Goal: Transaction & Acquisition: Register for event/course

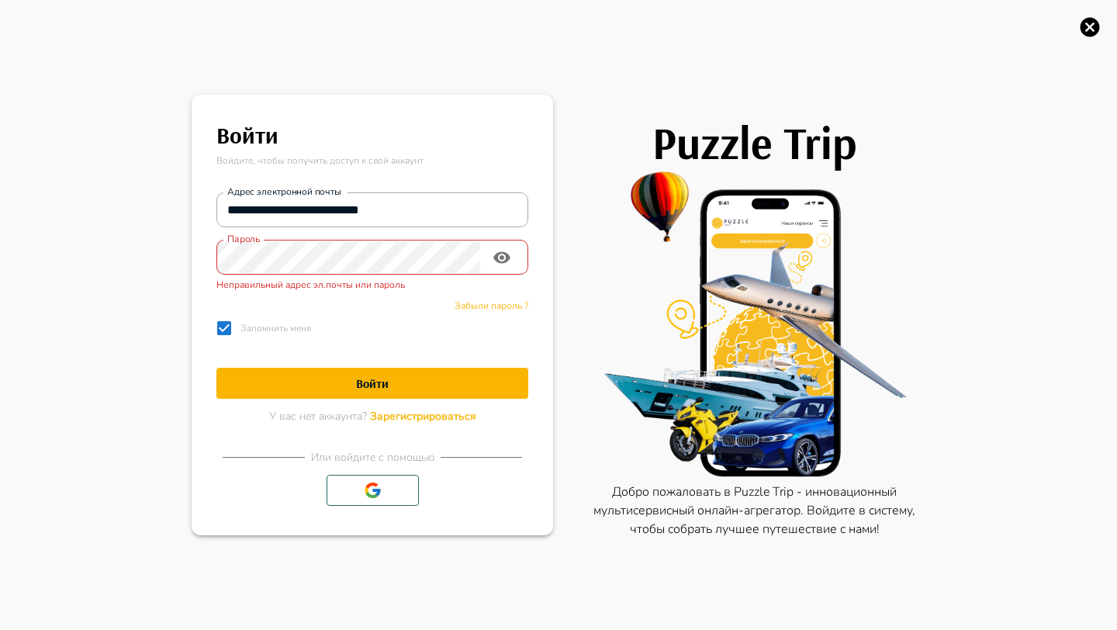
click at [402, 414] on span "Зарегистрироваться" at bounding box center [423, 416] width 106 height 15
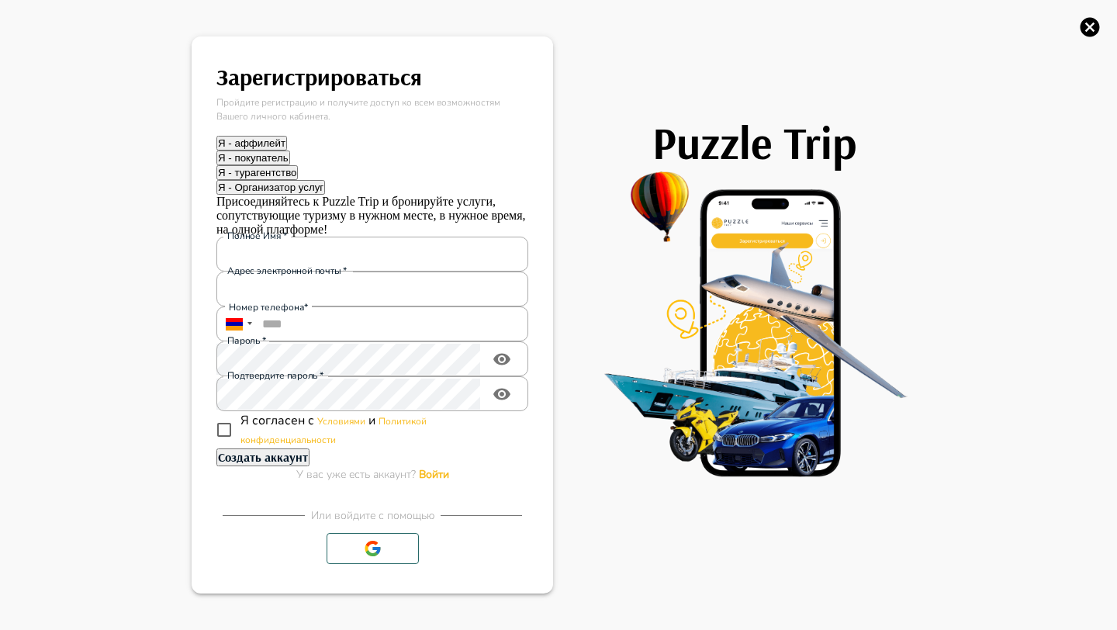
type input "**********"
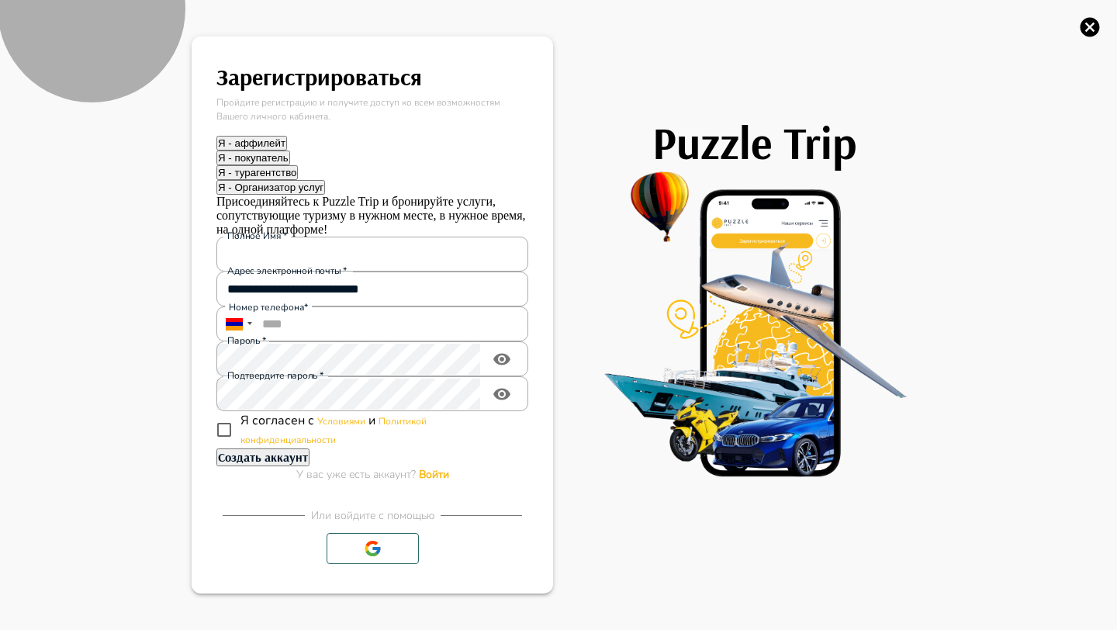
click at [298, 165] on button "Я - турагентство" at bounding box center [256, 172] width 81 height 15
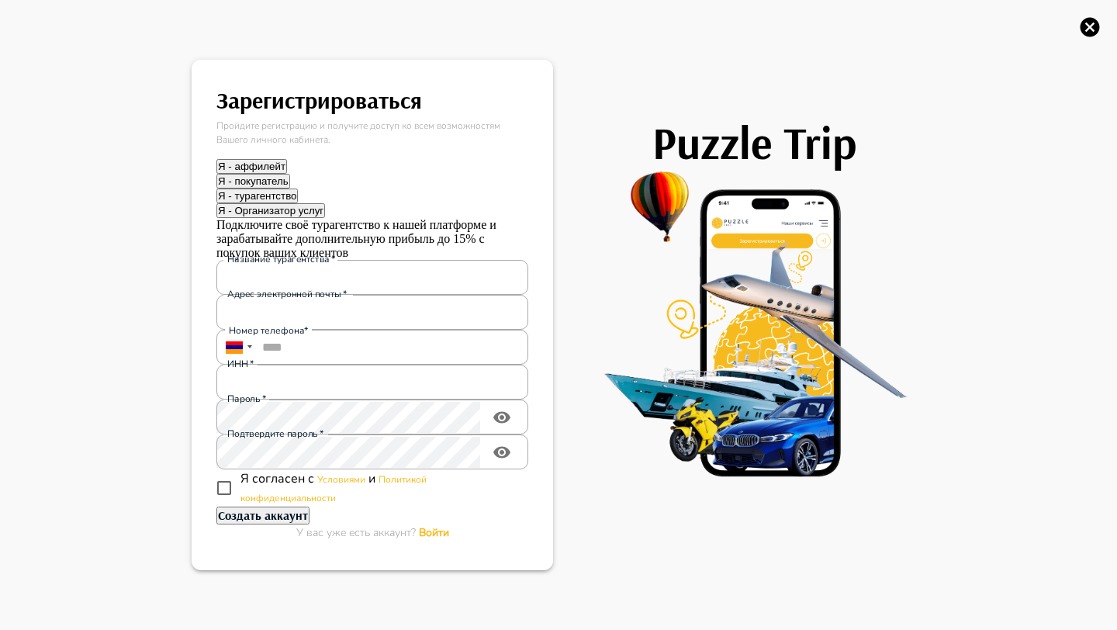
drag, startPoint x: 326, startPoint y: 241, endPoint x: 230, endPoint y: 237, distance: 96.3
click at [230, 253] on label "Название турагентства   *" at bounding box center [281, 259] width 109 height 13
click at [230, 262] on input "Название турагентства   *" at bounding box center [372, 277] width 312 height 31
click at [372, 260] on div "Название турагентства   * Название турагентства   * Адрес электронной почты   *…" at bounding box center [372, 383] width 312 height 247
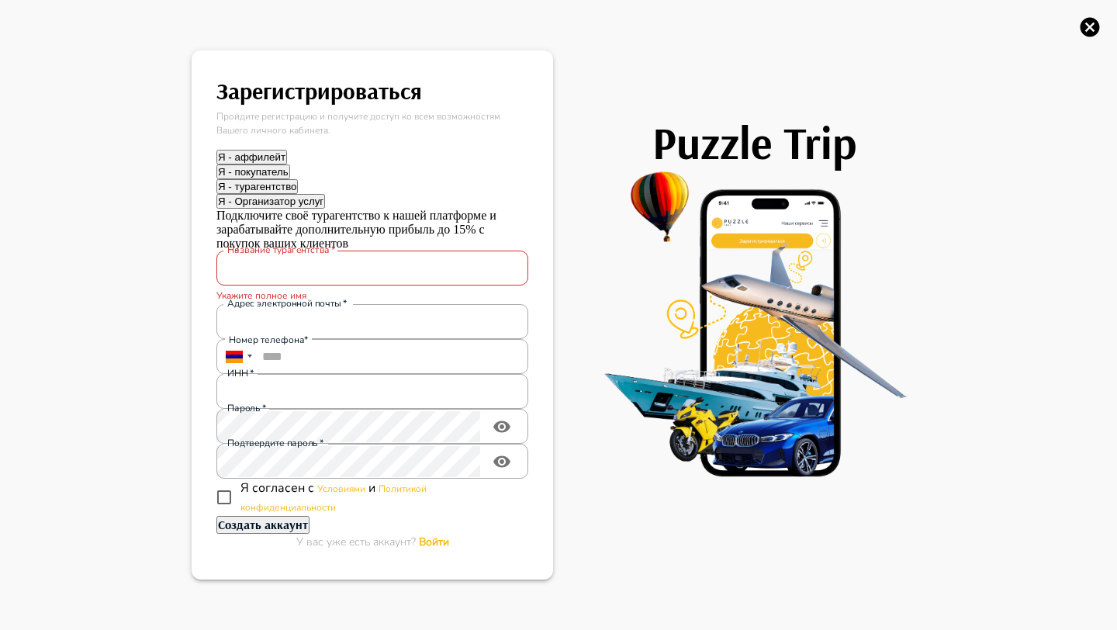
click at [640, 213] on img at bounding box center [754, 324] width 341 height 310
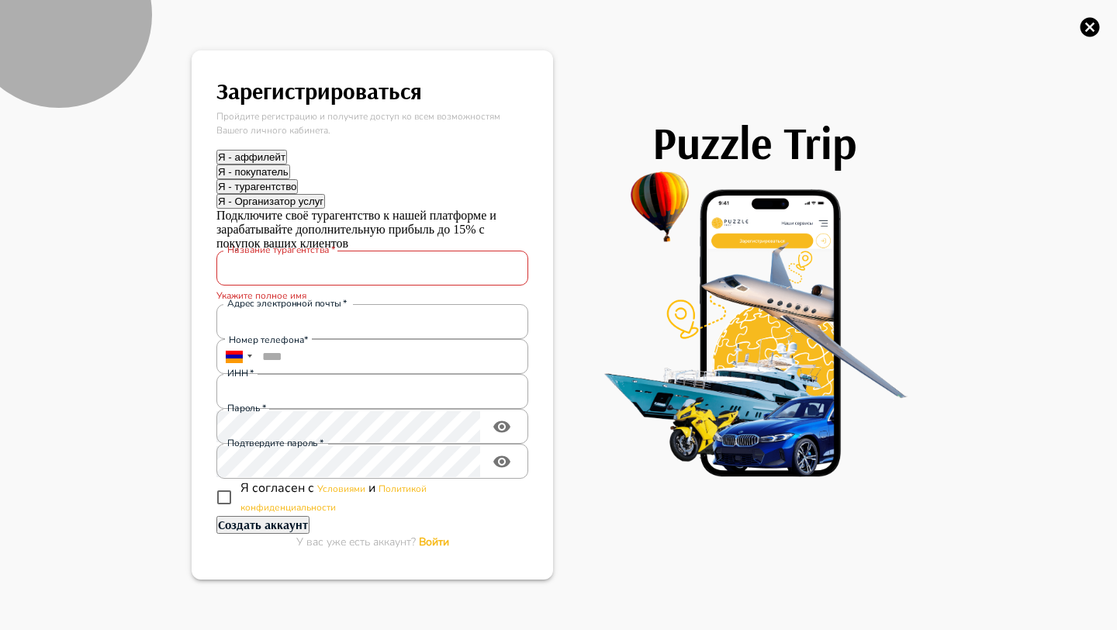
click at [325, 194] on button "Я - Организатор услуг" at bounding box center [270, 201] width 109 height 15
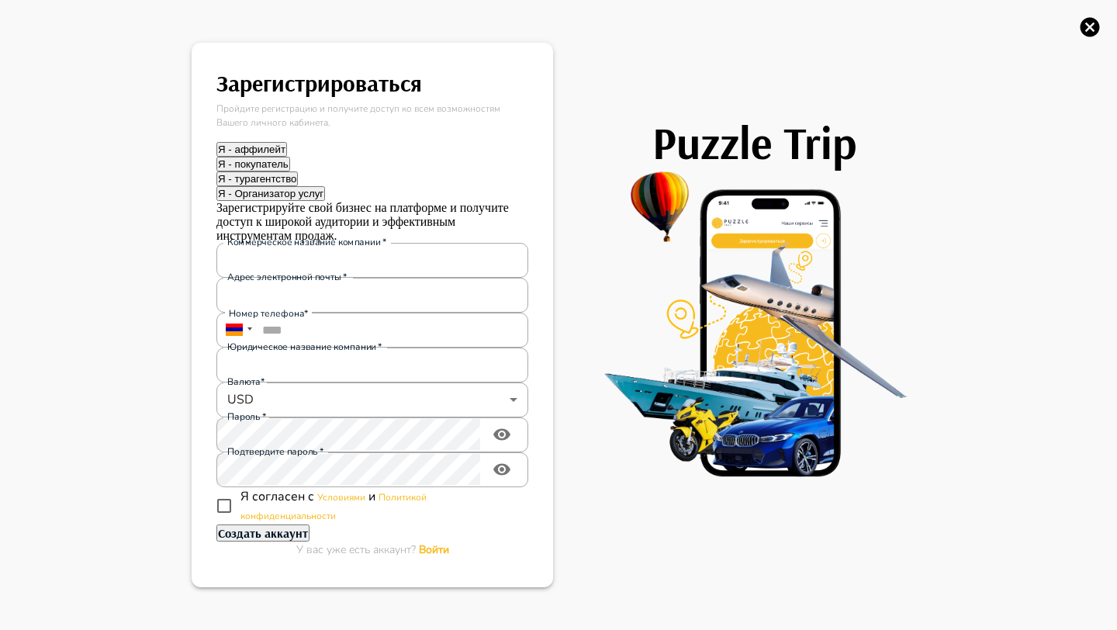
click at [287, 142] on button "Я - аффилейт" at bounding box center [251, 149] width 71 height 15
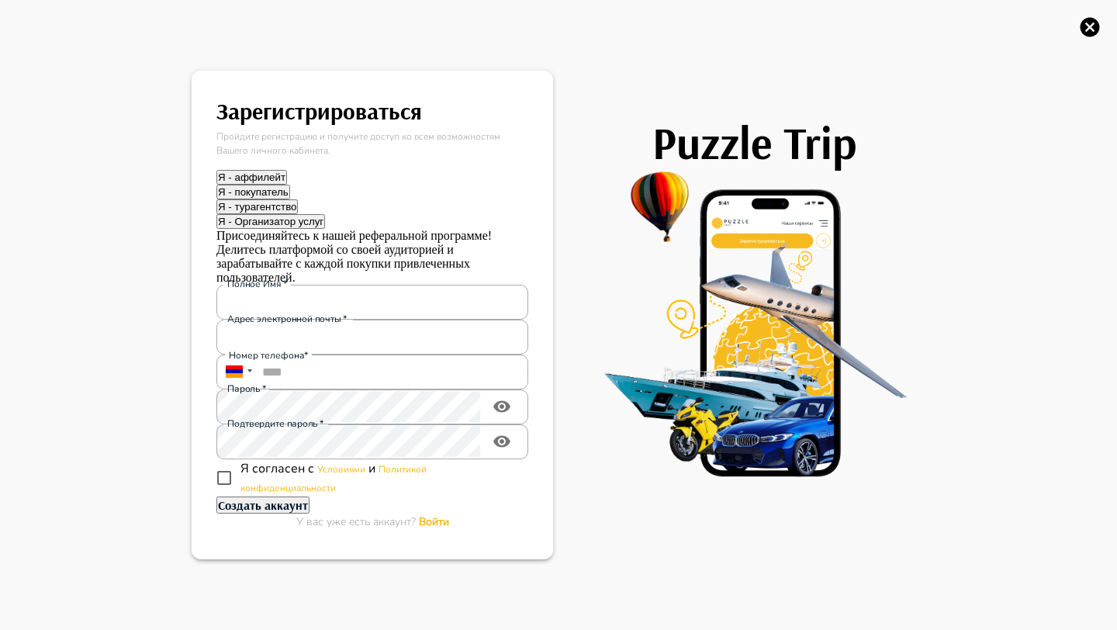
click at [393, 130] on p "Пройдите регистрацию и получите доступ ко всем возможностям Вашего личного каби…" at bounding box center [372, 144] width 312 height 28
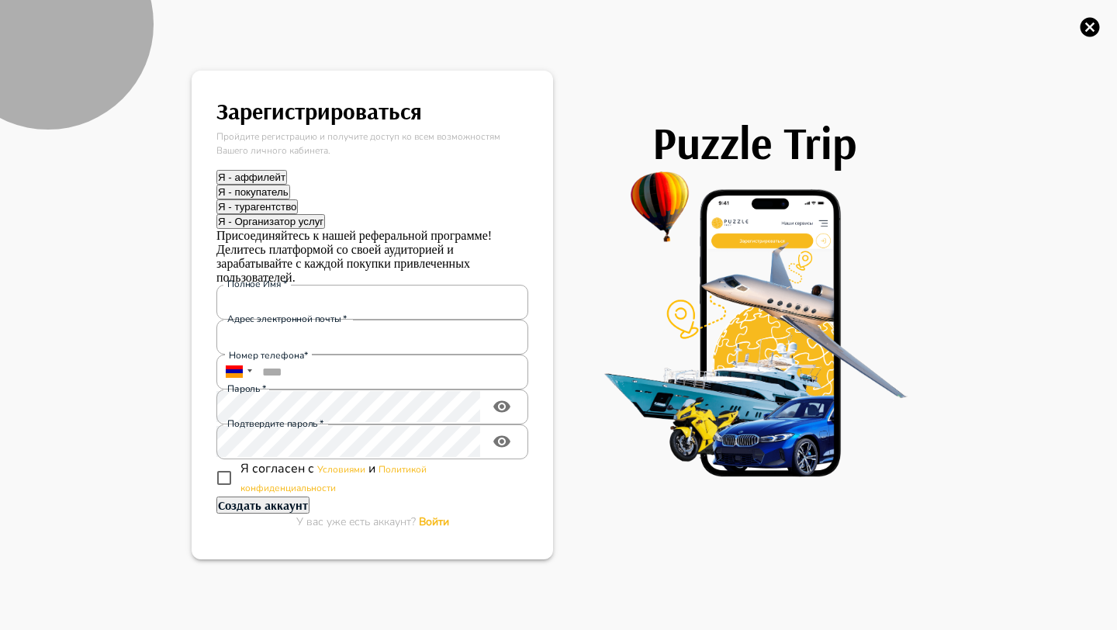
click at [425, 185] on div "Я - покупатель" at bounding box center [372, 192] width 312 height 15
click at [325, 214] on button "Я - Организатор услуг" at bounding box center [270, 221] width 109 height 15
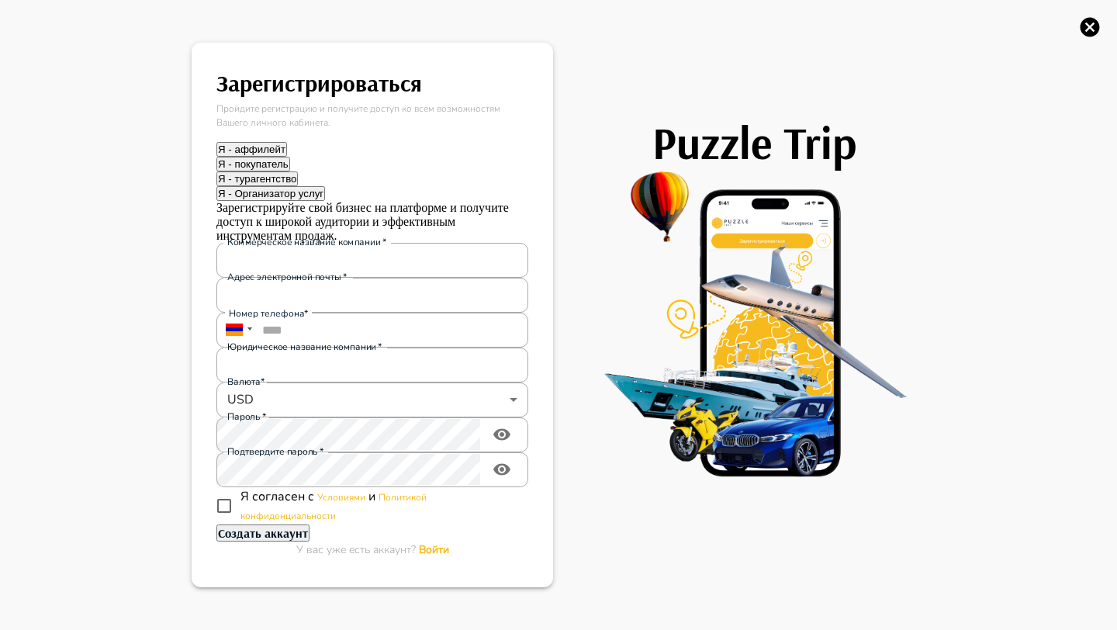
drag, startPoint x: 378, startPoint y: 223, endPoint x: 285, endPoint y: 222, distance: 93.1
click at [286, 236] on label "Коммерческое название компании   *" at bounding box center [306, 242] width 159 height 13
click at [286, 244] on input "Коммерческое название компании   *" at bounding box center [372, 259] width 312 height 31
click at [285, 236] on label "Коммерческое название компании   *" at bounding box center [306, 242] width 159 height 13
click at [285, 244] on input "Коммерческое название компании   *" at bounding box center [372, 259] width 312 height 31
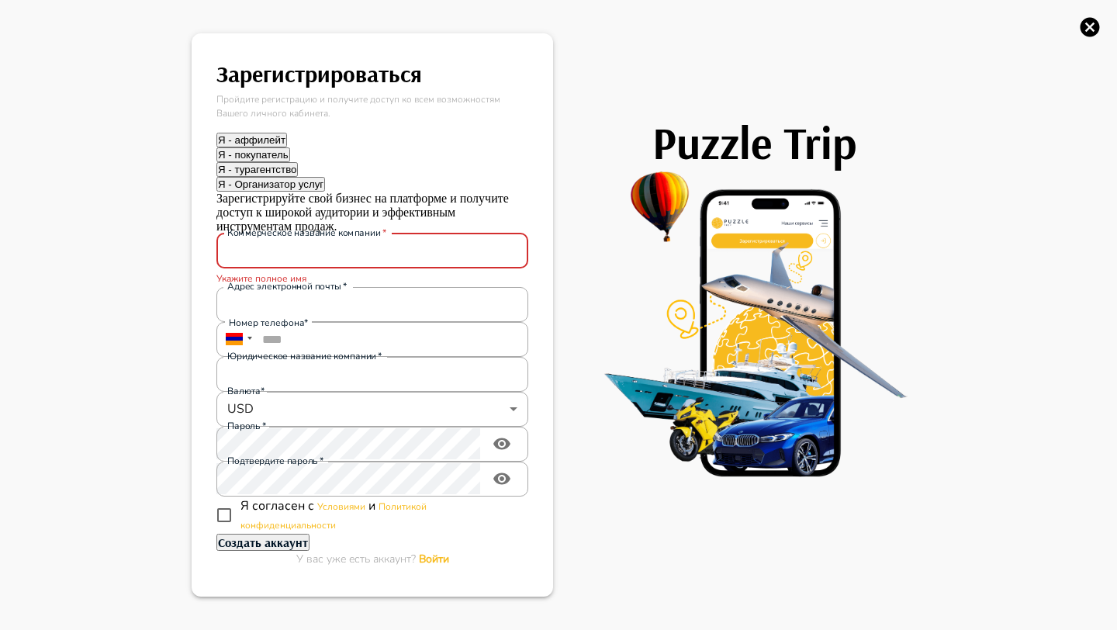
click at [607, 189] on img at bounding box center [754, 324] width 341 height 310
